Goal: Task Accomplishment & Management: Use online tool/utility

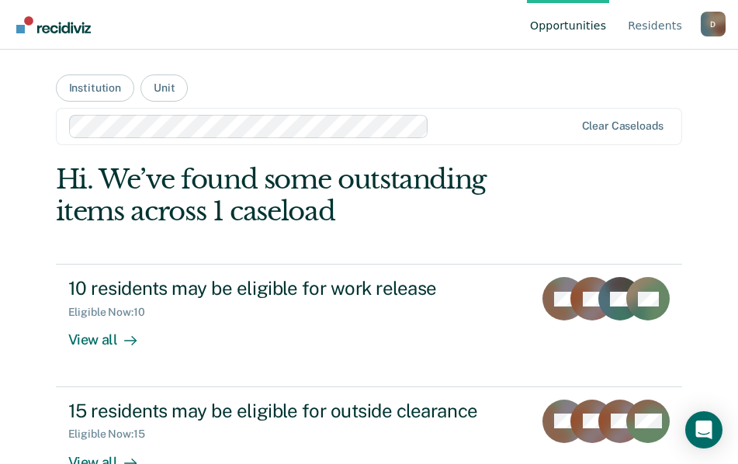
click at [306, 79] on main "Institution Unit Clear caseloads Hi. We’ve found some outstanding items across …" at bounding box center [369, 238] width 665 height 377
click at [100, 84] on button "Institution" at bounding box center [95, 88] width 78 height 27
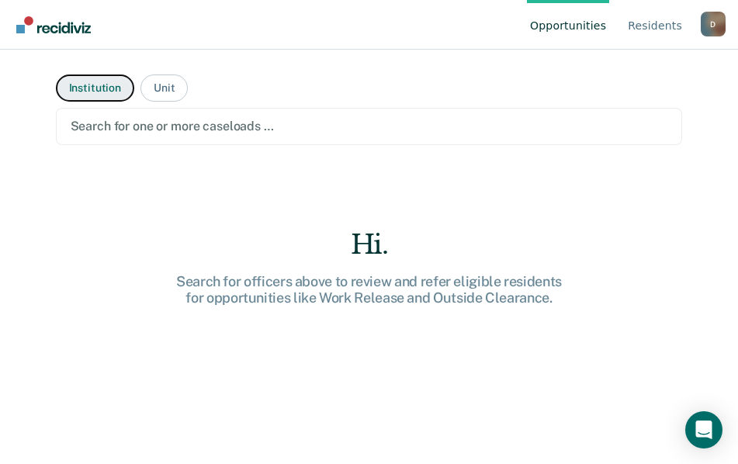
click at [82, 85] on button "Institution" at bounding box center [95, 88] width 78 height 27
click at [93, 90] on button "Institution" at bounding box center [95, 88] width 78 height 27
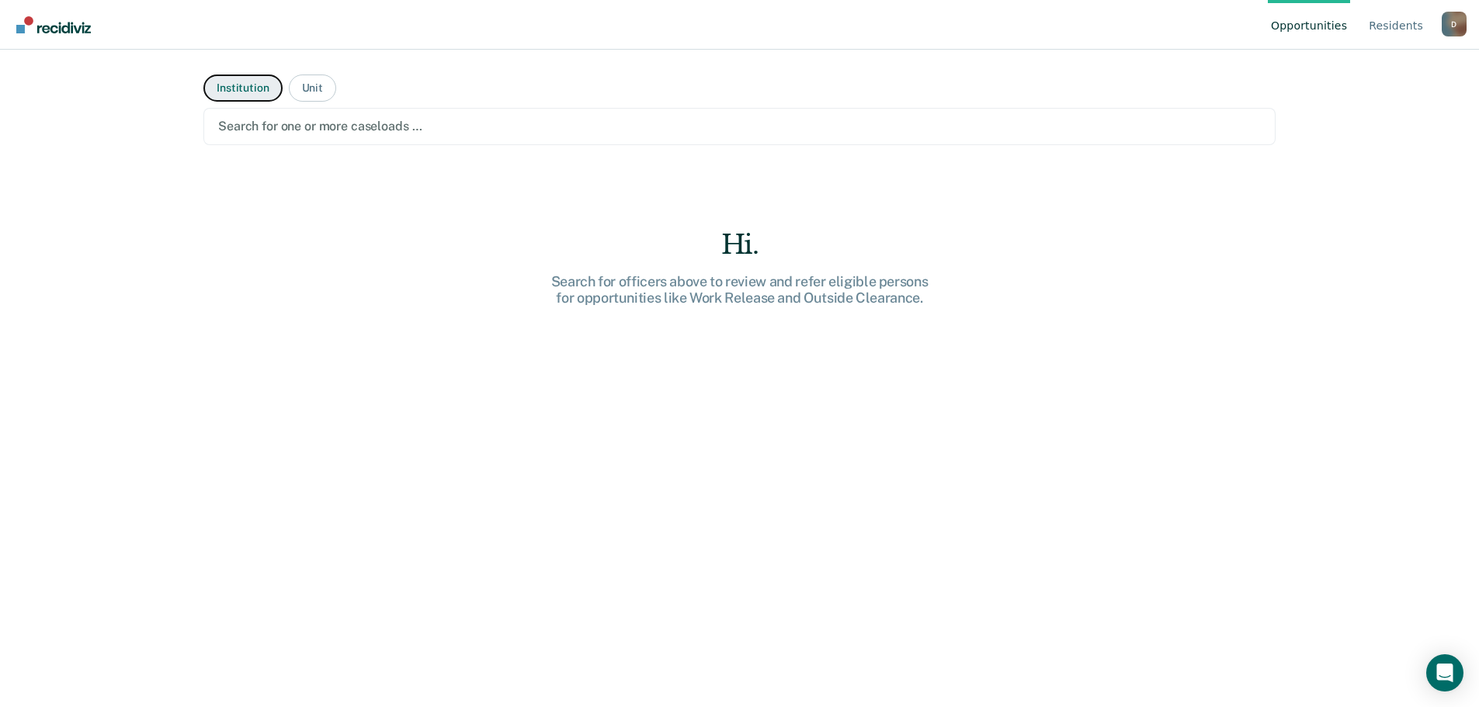
click at [231, 89] on button "Institution" at bounding box center [242, 88] width 78 height 27
click at [302, 85] on button "Unit" at bounding box center [312, 88] width 47 height 27
click at [239, 88] on button "Institution" at bounding box center [242, 88] width 78 height 27
click at [238, 85] on button "Institution" at bounding box center [242, 88] width 78 height 27
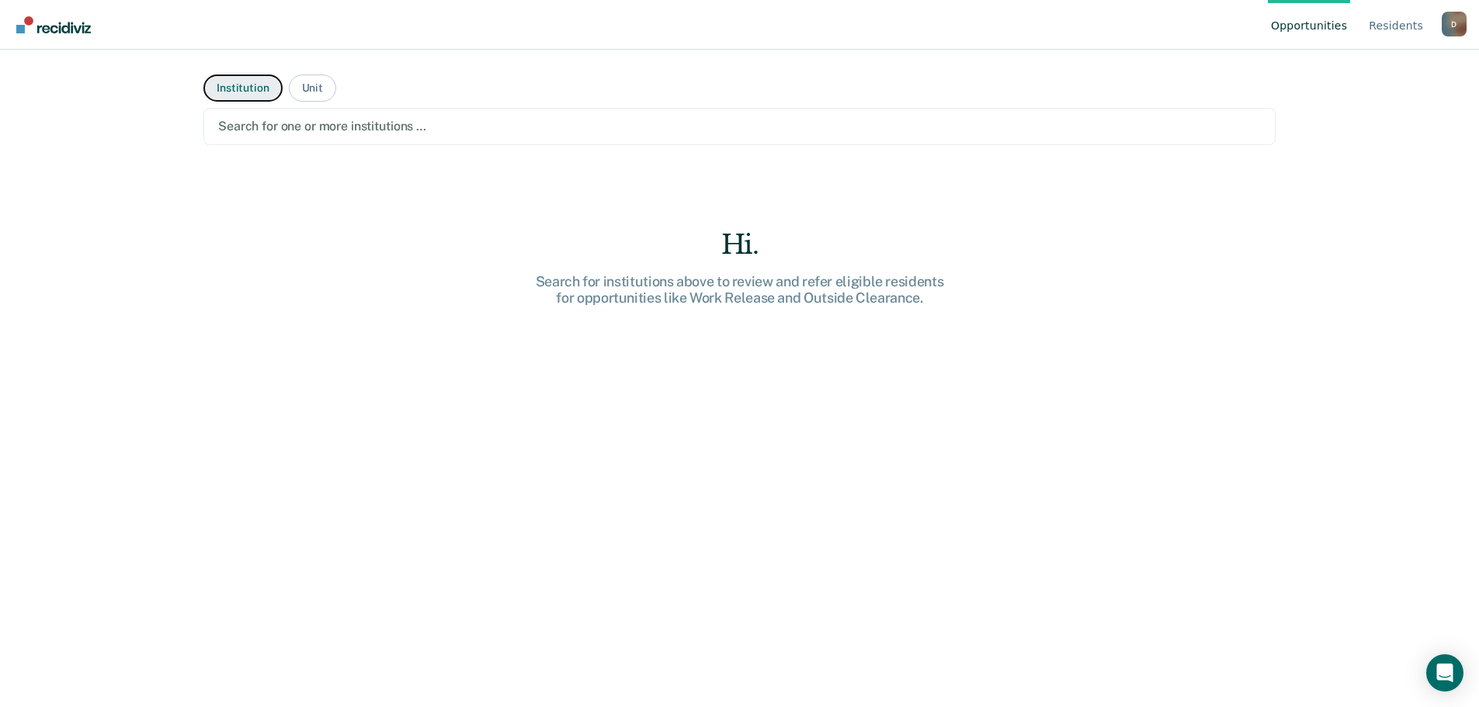
click at [238, 85] on button "Institution" at bounding box center [242, 88] width 78 height 27
click at [749, 27] on link "Resident s" at bounding box center [1396, 25] width 61 height 50
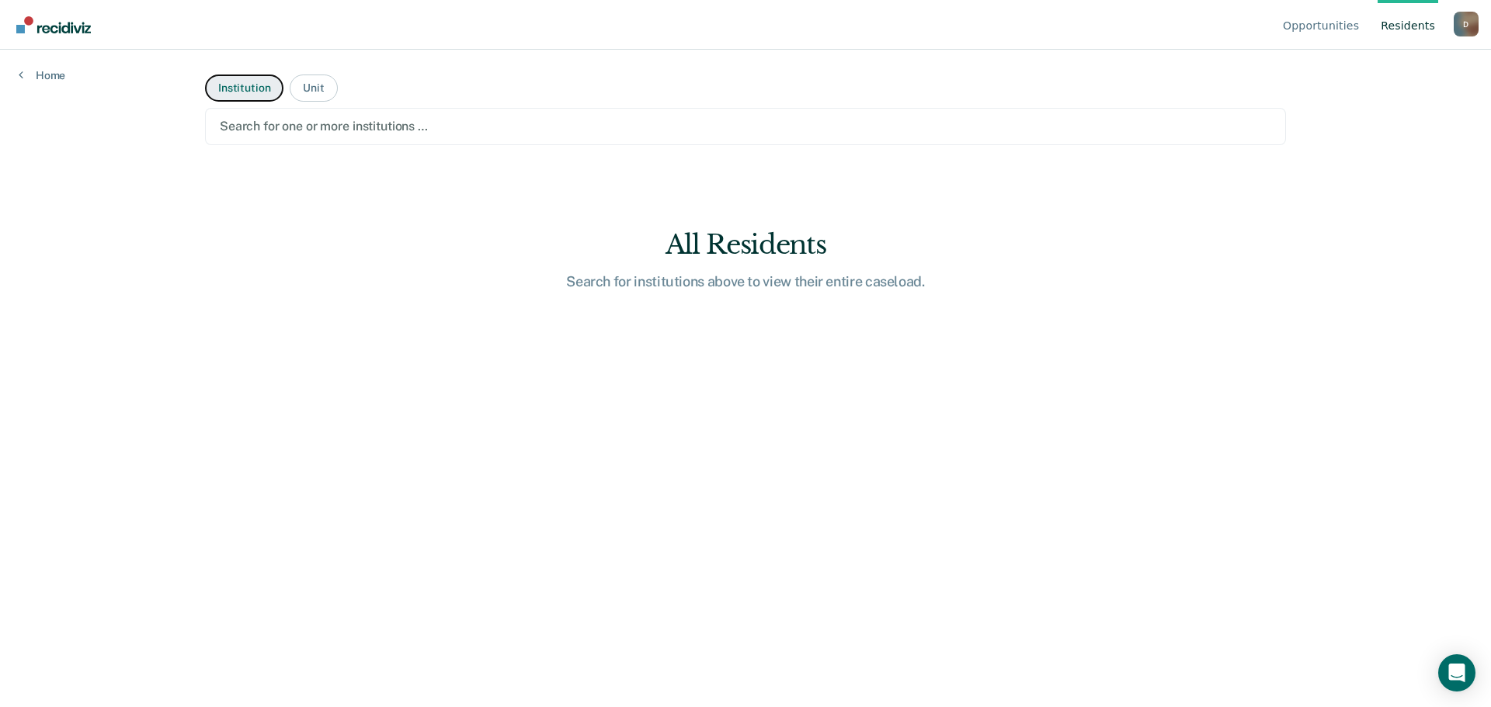
click at [255, 90] on button "Institution" at bounding box center [244, 88] width 78 height 27
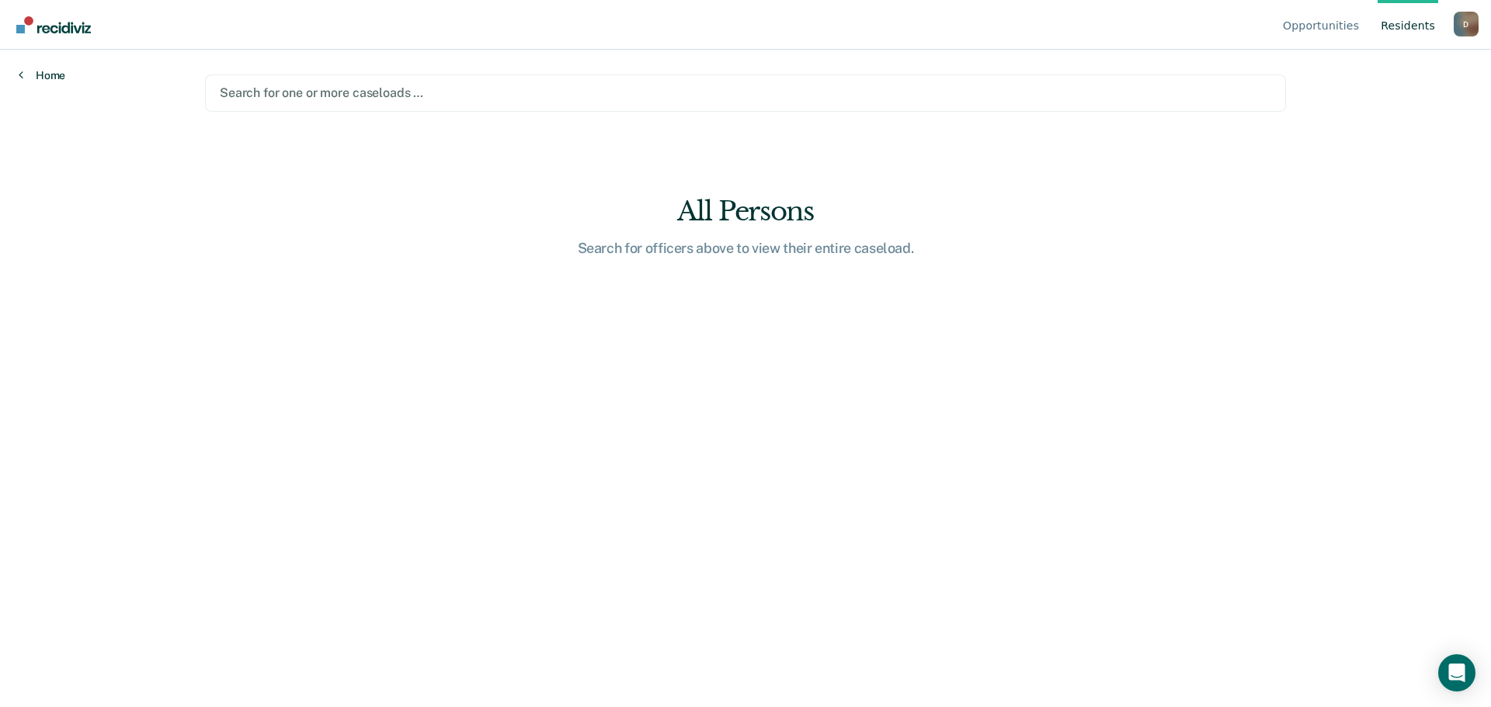
click at [56, 74] on link "Home" at bounding box center [42, 75] width 47 height 14
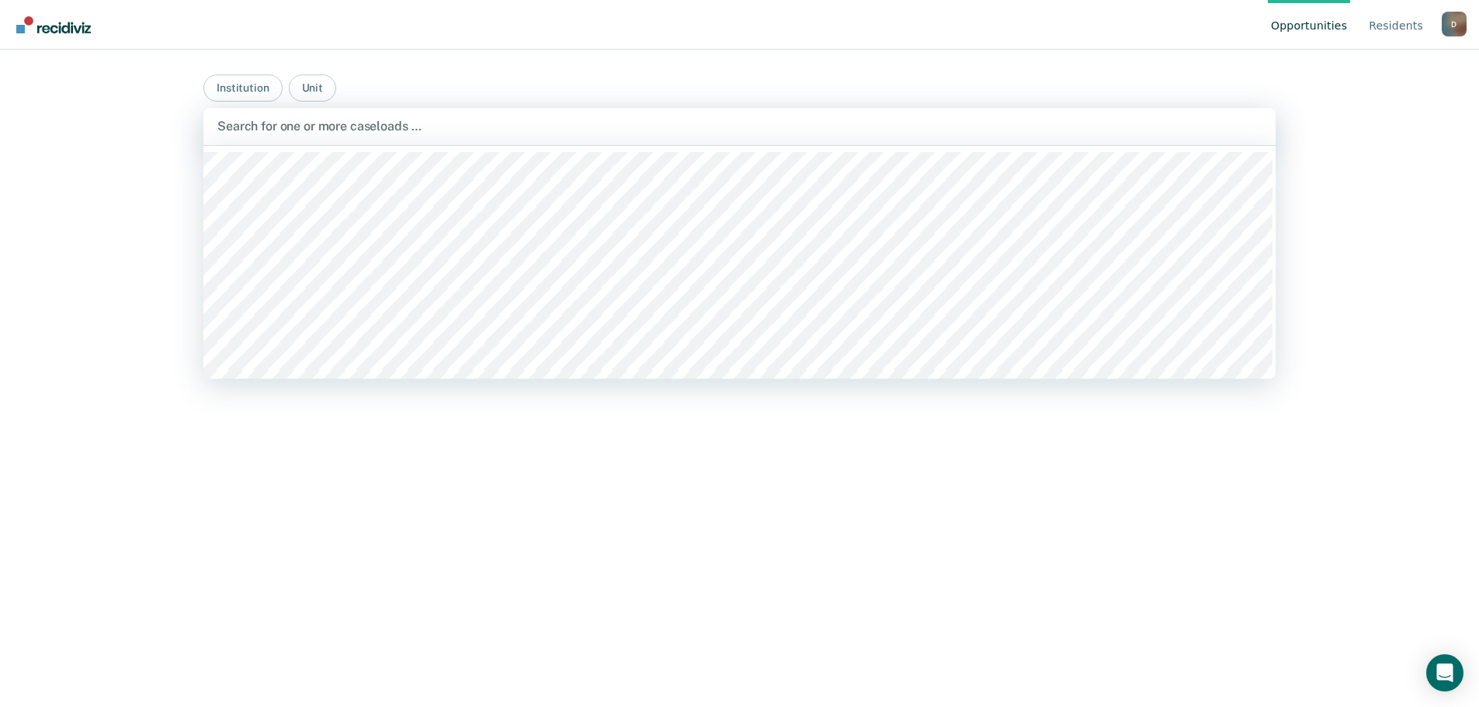
click at [258, 122] on div at bounding box center [739, 126] width 1044 height 18
click at [266, 125] on div at bounding box center [739, 126] width 1044 height 18
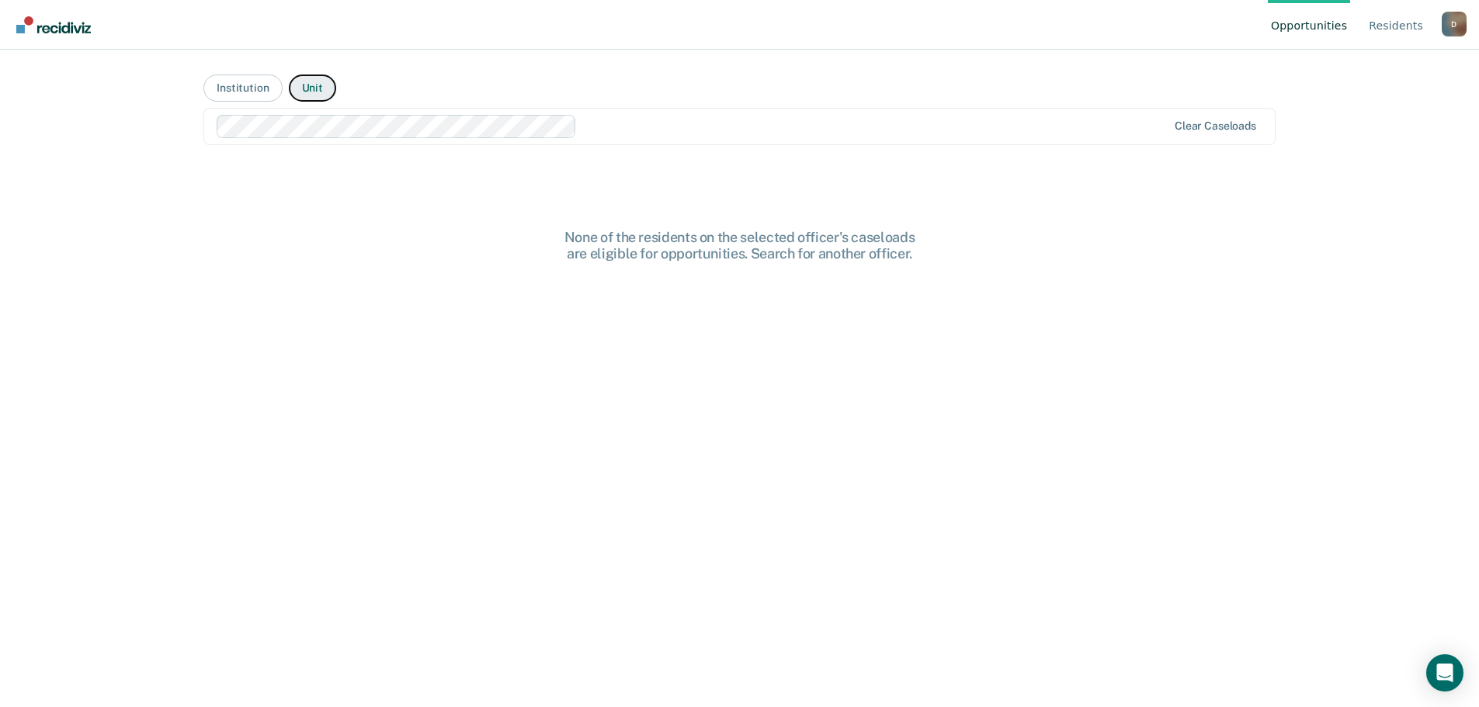
click at [313, 89] on button "Unit" at bounding box center [312, 88] width 47 height 27
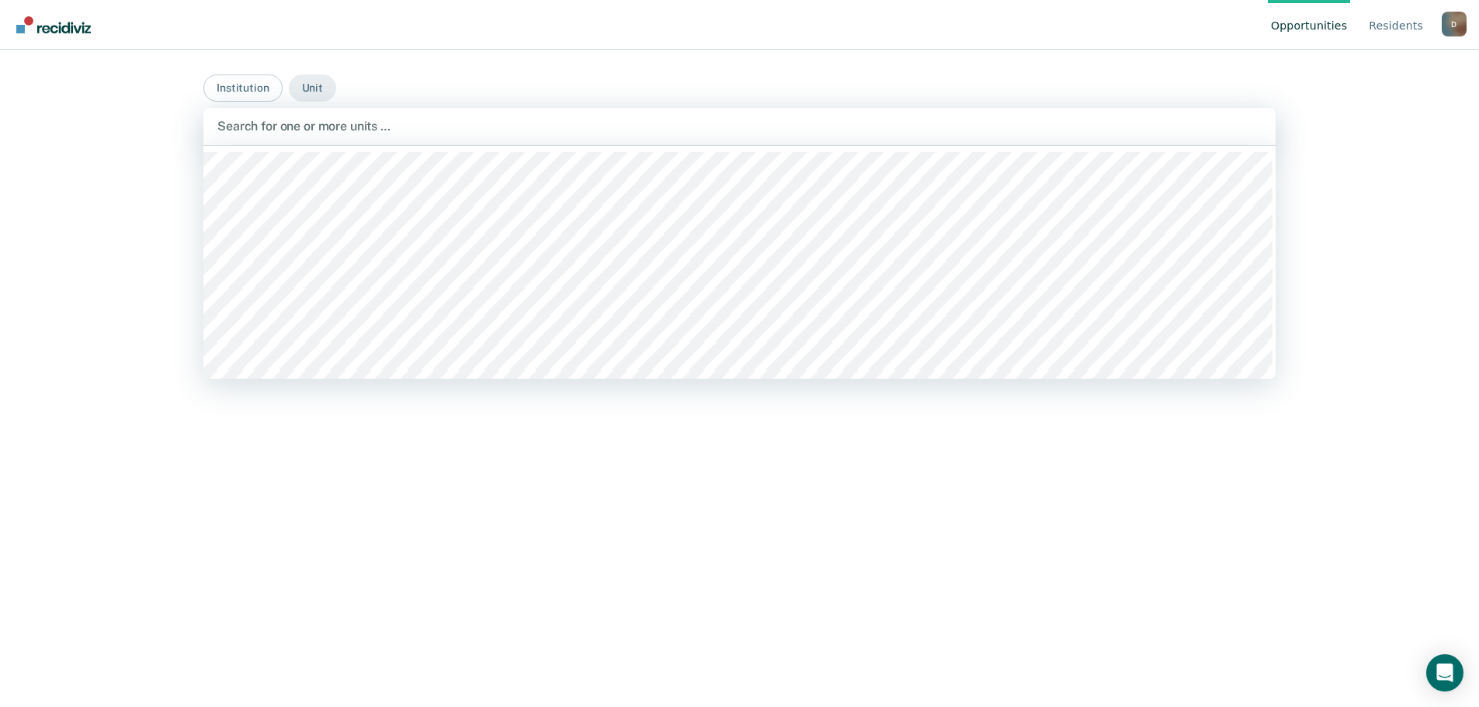
click at [311, 122] on div at bounding box center [739, 126] width 1044 height 18
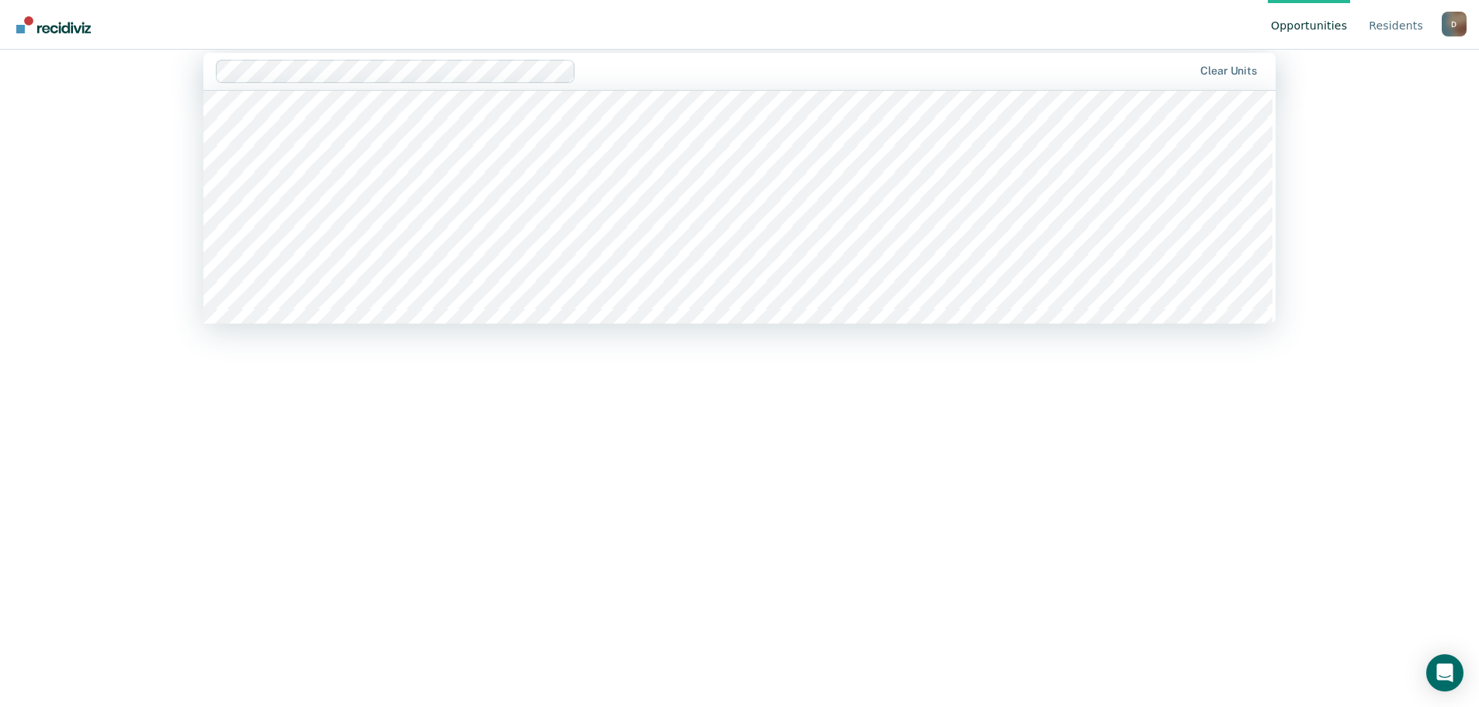
scroll to position [3649, 0]
click at [257, 76] on div at bounding box center [739, 71] width 1044 height 18
click at [185, 96] on main "Institution Unit All selected options have been cleared. 555 results available.…" at bounding box center [739, 305] width 1109 height 620
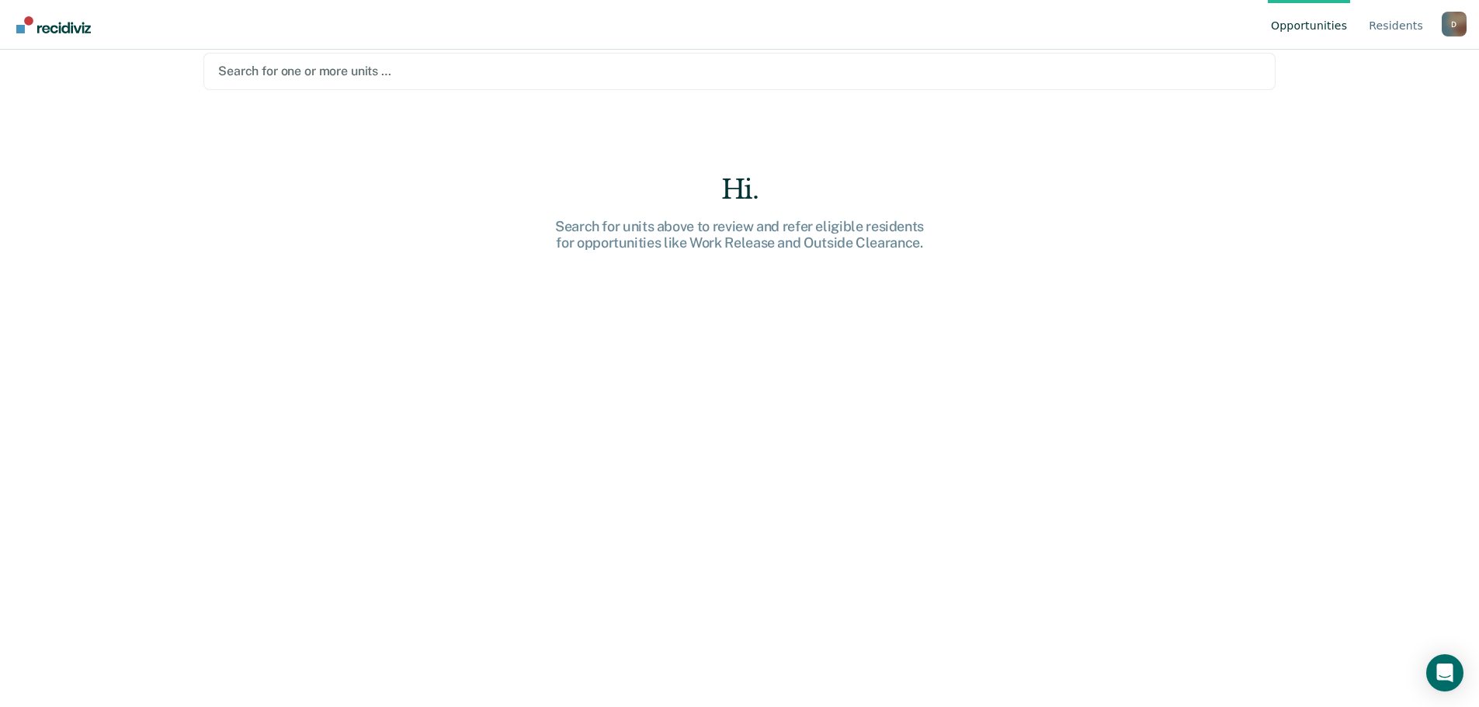
scroll to position [0, 0]
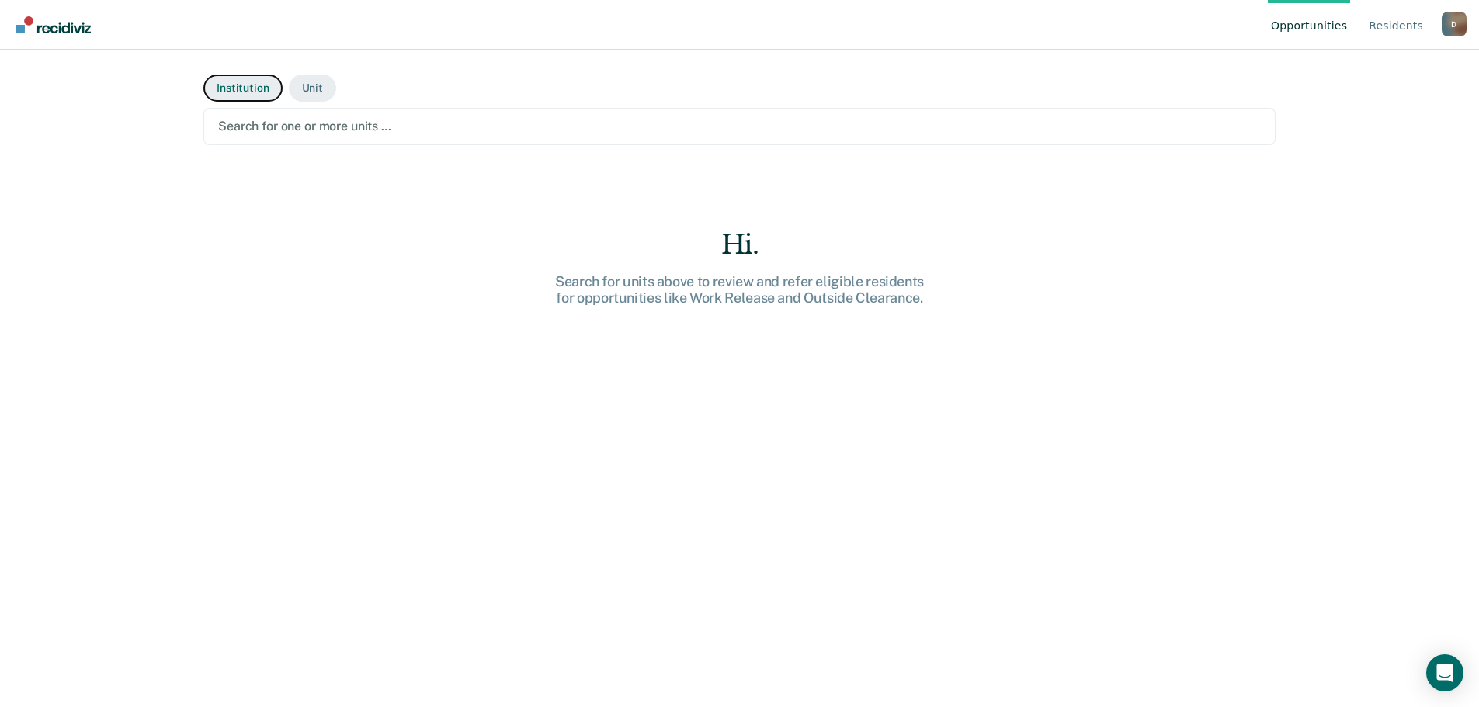
click at [235, 91] on button "Institution" at bounding box center [242, 88] width 78 height 27
click at [346, 131] on div at bounding box center [739, 126] width 1043 height 18
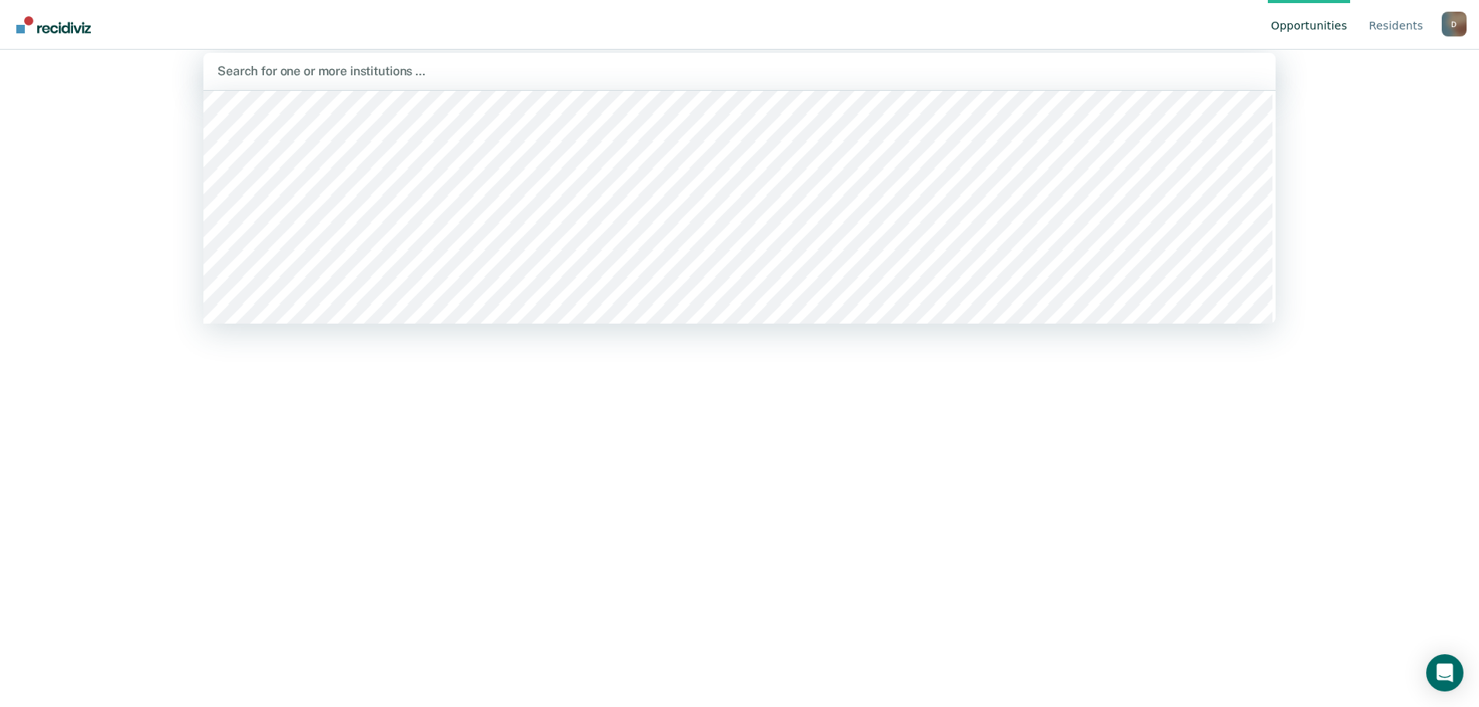
scroll to position [3494, 0]
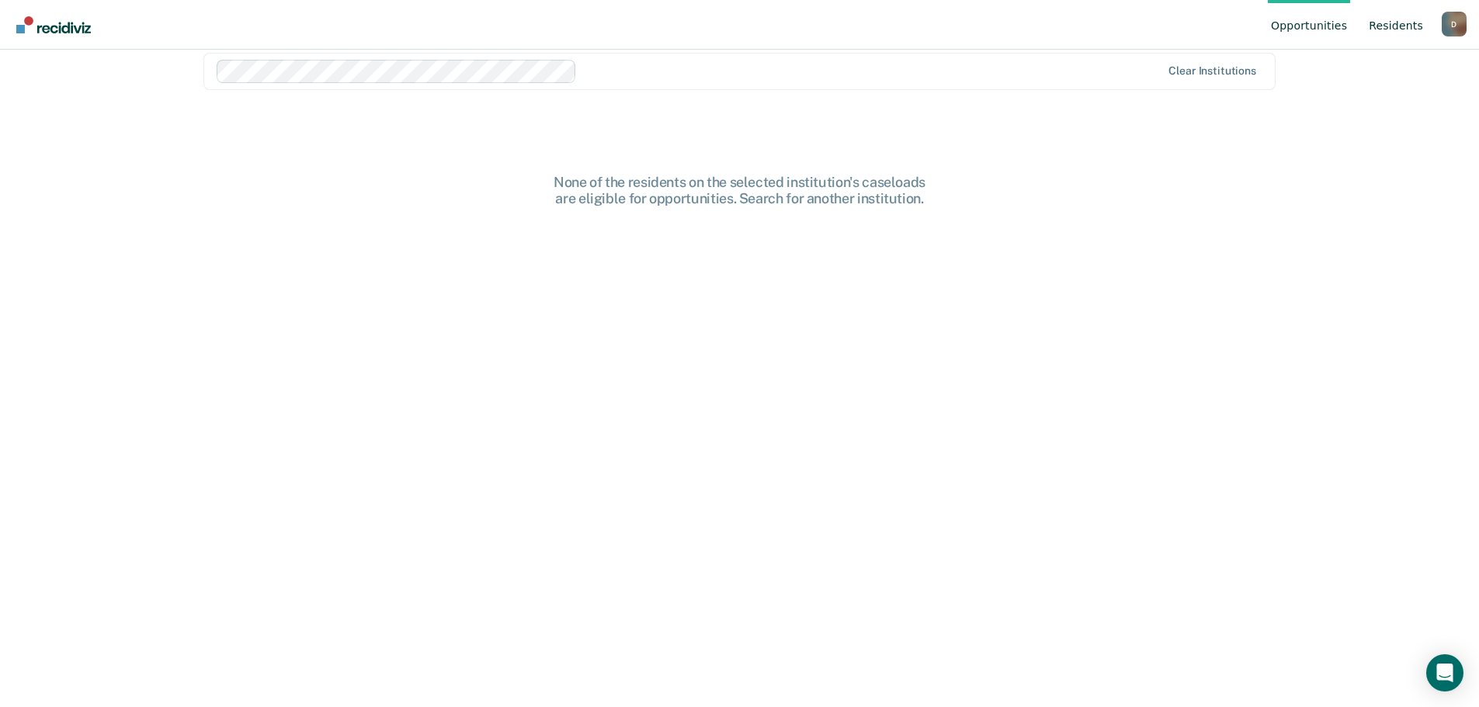
click at [749, 26] on link "Resident s" at bounding box center [1396, 25] width 61 height 50
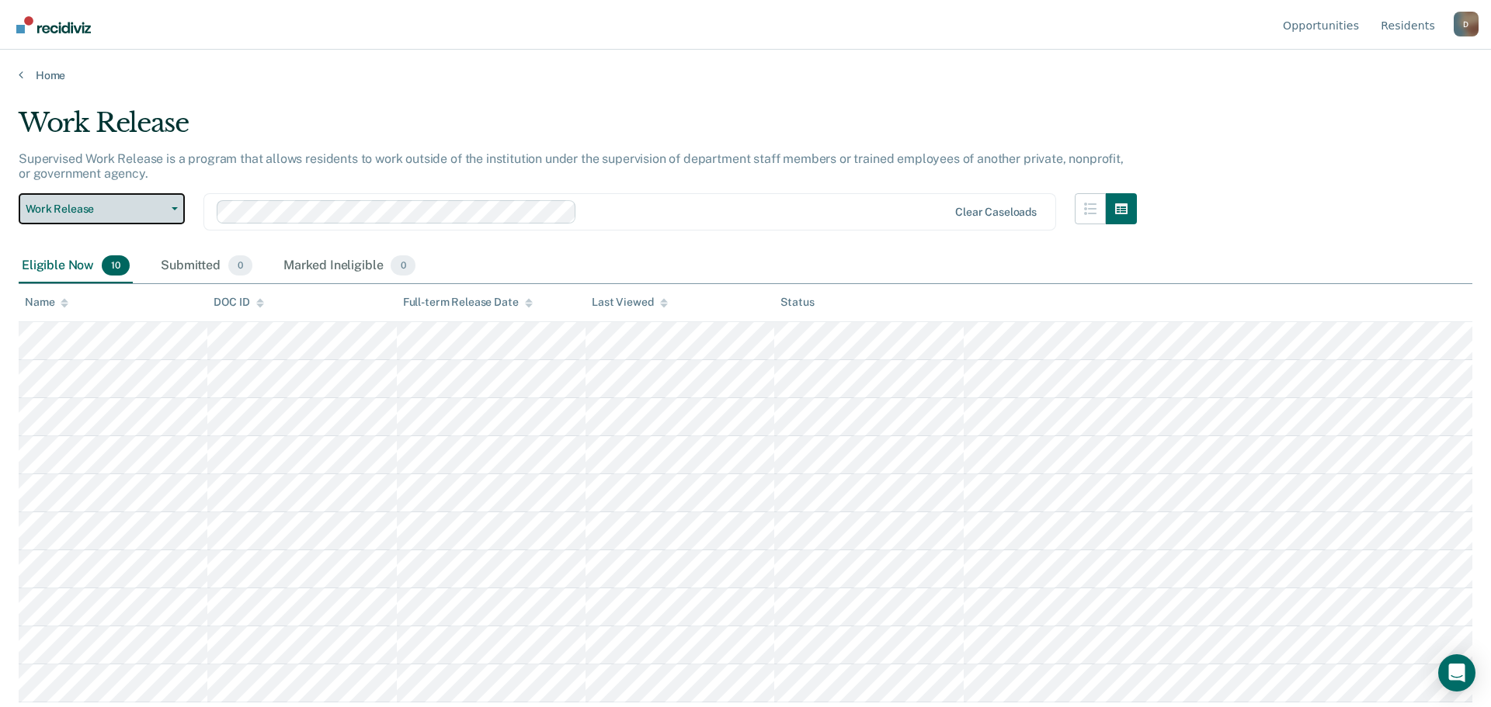
click at [170, 208] on span "button" at bounding box center [171, 208] width 12 height 3
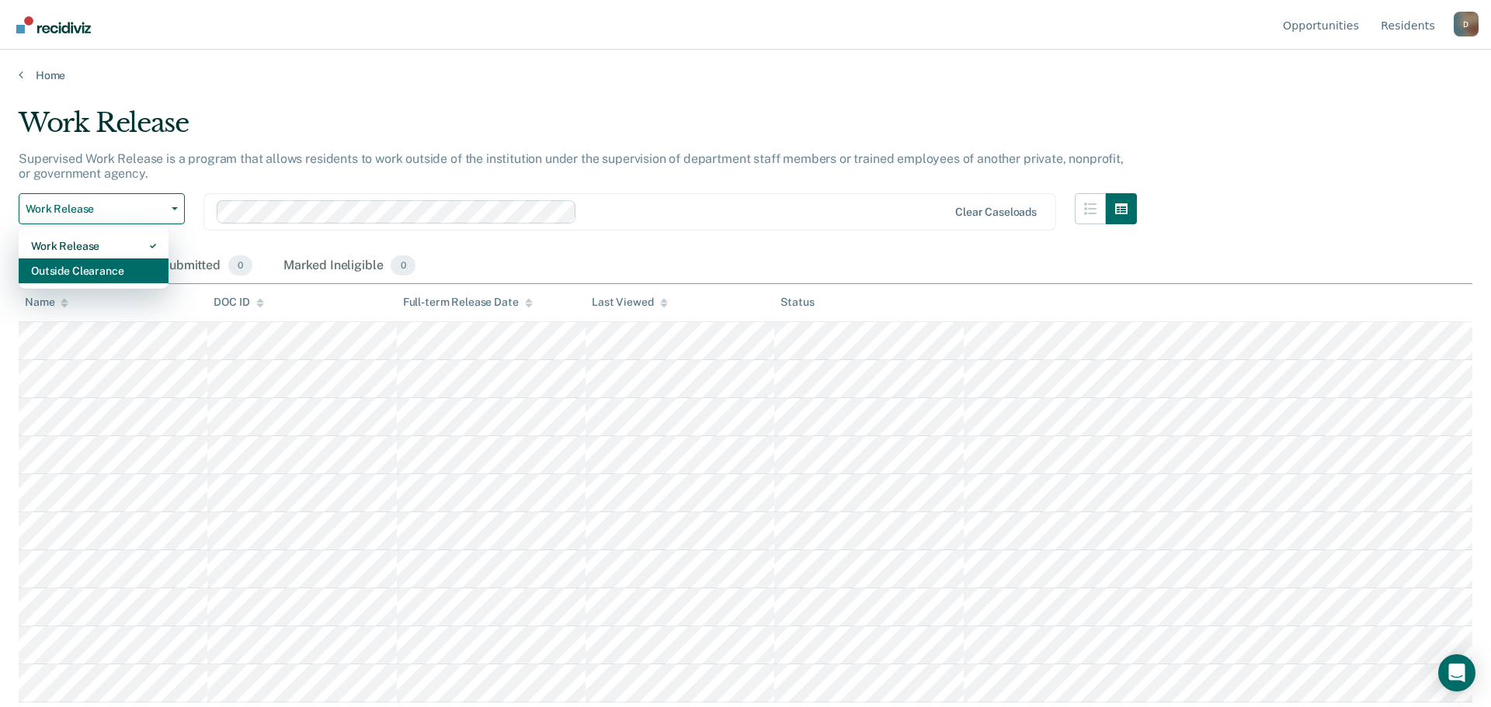
click at [99, 273] on div "Outside Clearance" at bounding box center [93, 271] width 125 height 25
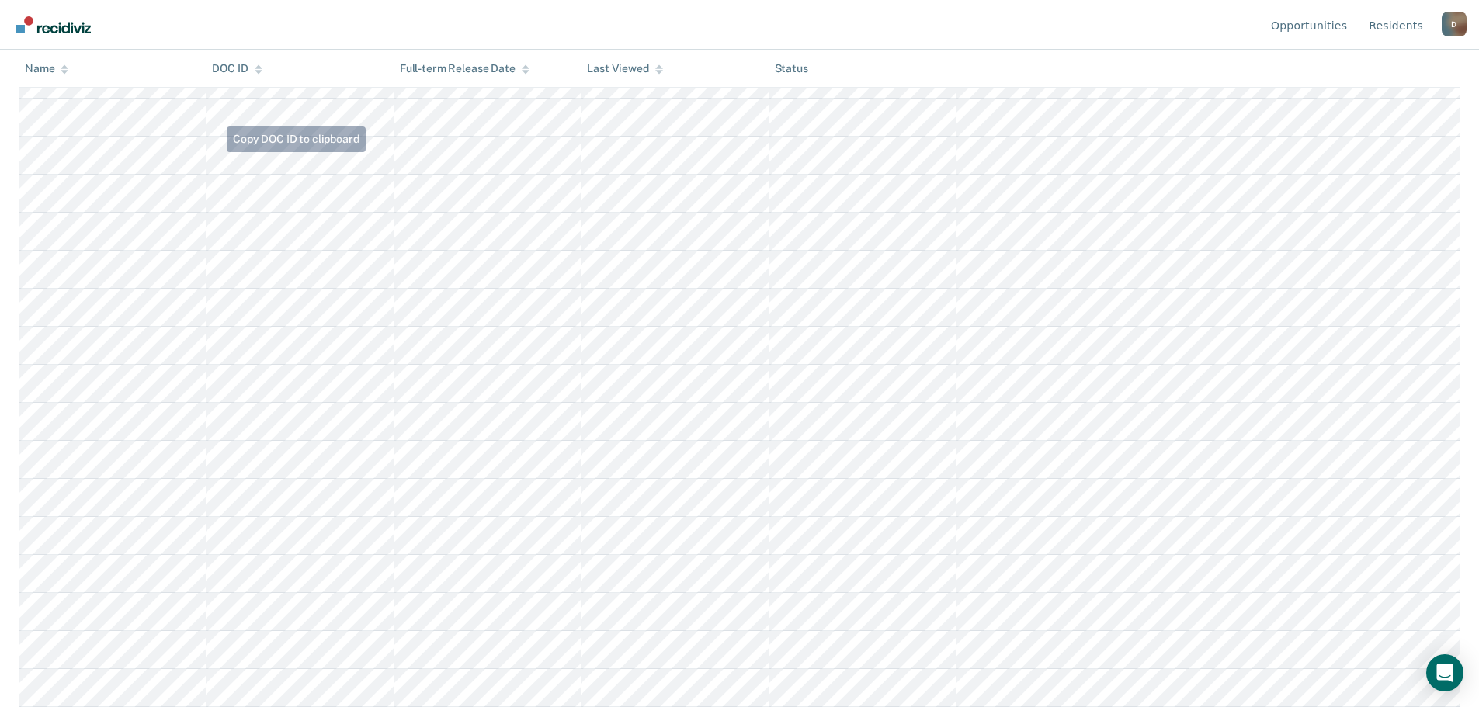
scroll to position [13, 0]
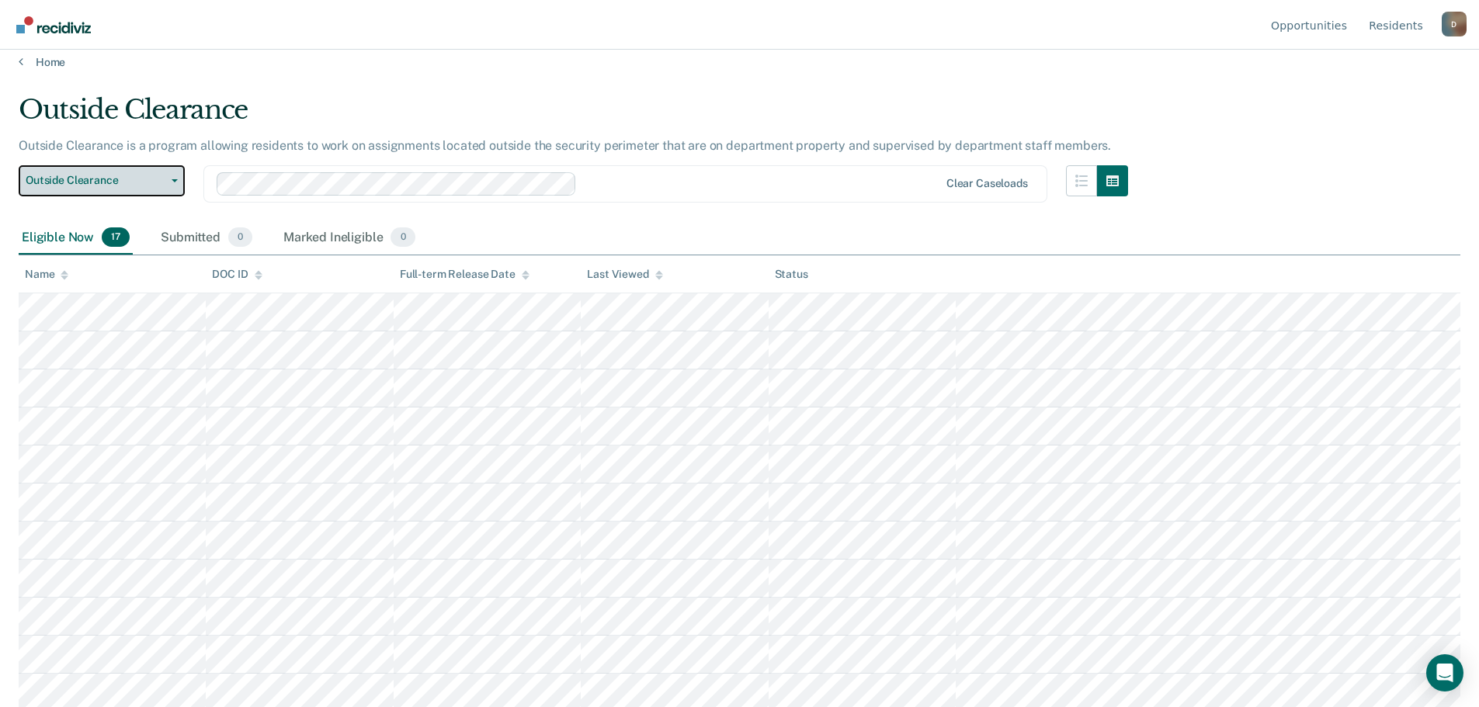
click at [174, 179] on icon "button" at bounding box center [175, 180] width 6 height 3
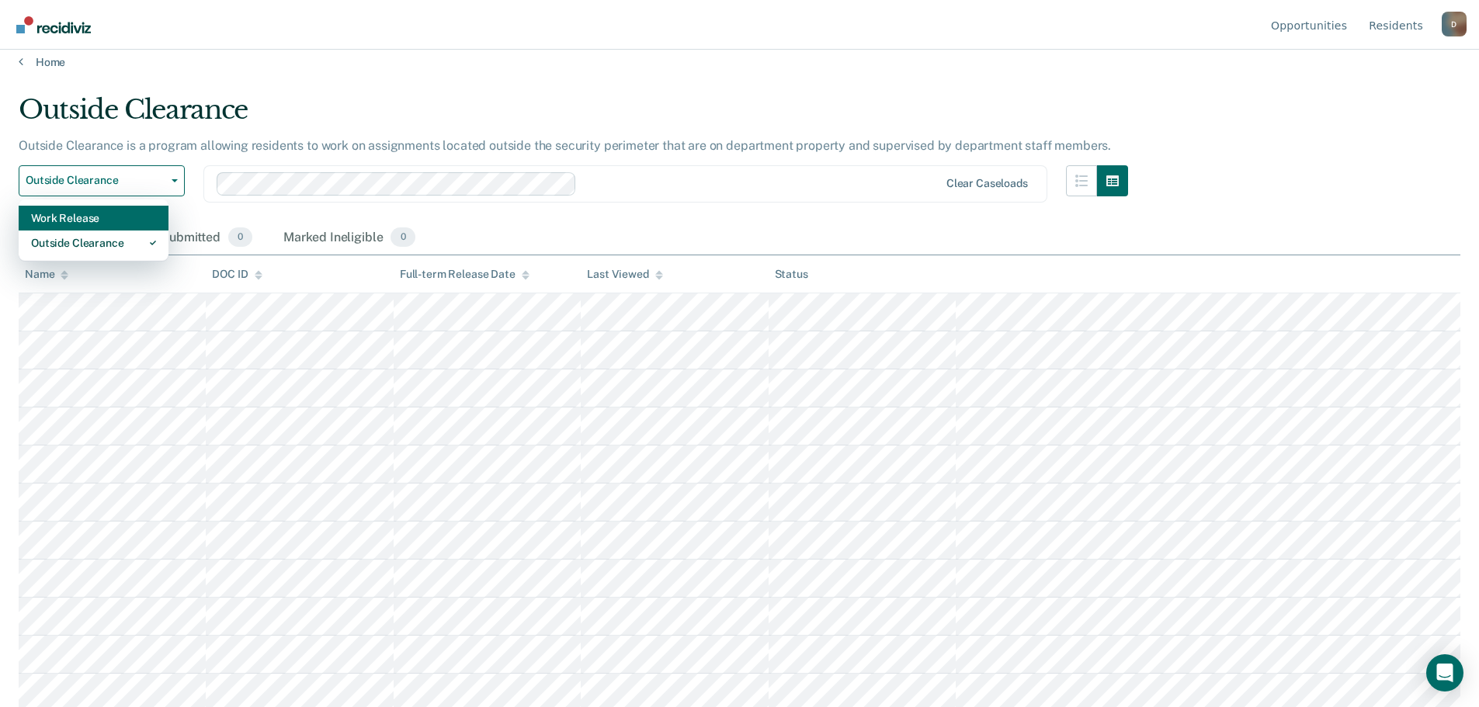
click at [84, 214] on div "Work Release" at bounding box center [93, 218] width 125 height 25
